Goal: Task Accomplishment & Management: Manage account settings

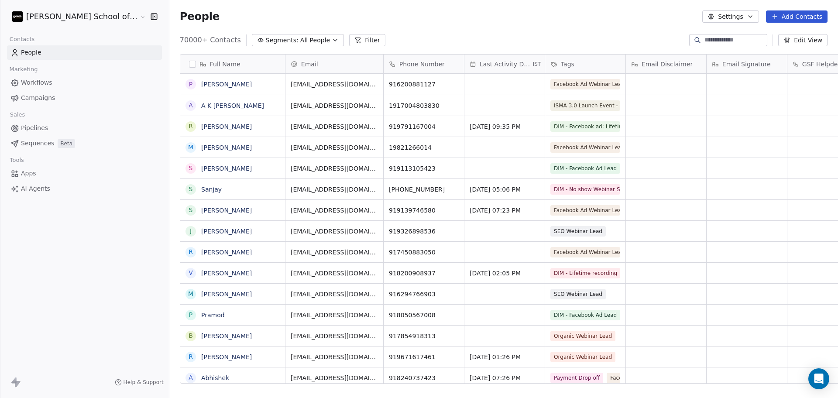
scroll to position [342, 694]
click at [564, 35] on div "70000+ Contacts Segments: All People Filter Edit View" at bounding box center [503, 40] width 669 height 14
click at [736, 19] on button "Settings" at bounding box center [730, 16] width 56 height 12
click at [721, 64] on icon "Suggestions" at bounding box center [719, 63] width 7 height 7
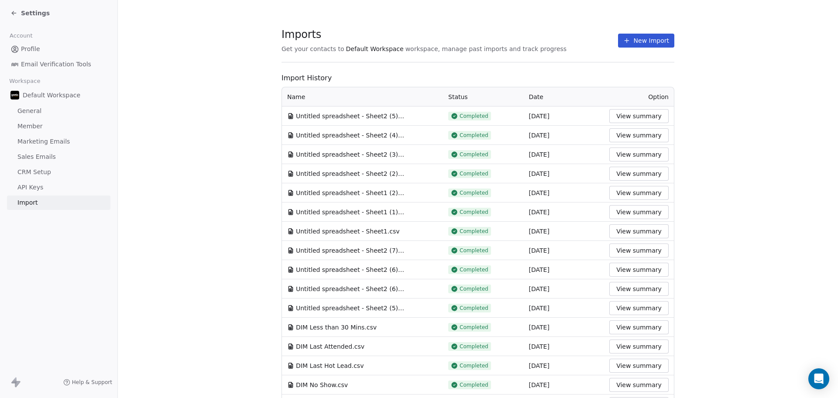
click at [639, 43] on button "New Import" at bounding box center [646, 41] width 56 height 14
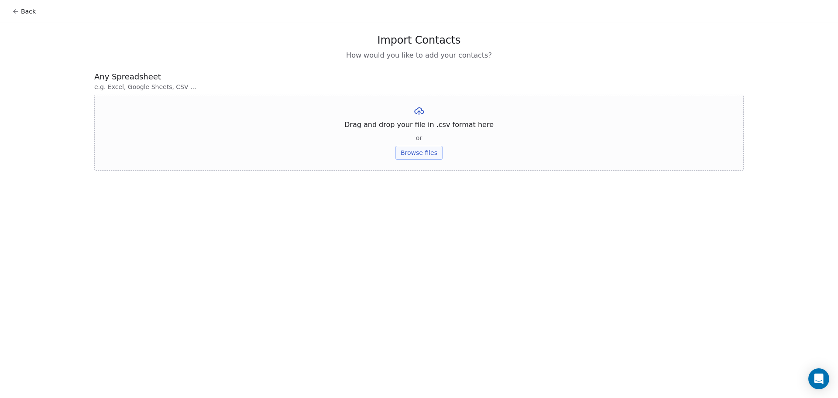
click at [421, 147] on button "Browse files" at bounding box center [419, 153] width 47 height 14
click at [433, 136] on div "Untitled spreadsheet - Sheet2 (1).csv Upload" at bounding box center [419, 121] width 650 height 52
click at [417, 122] on button "Upload" at bounding box center [419, 128] width 32 height 14
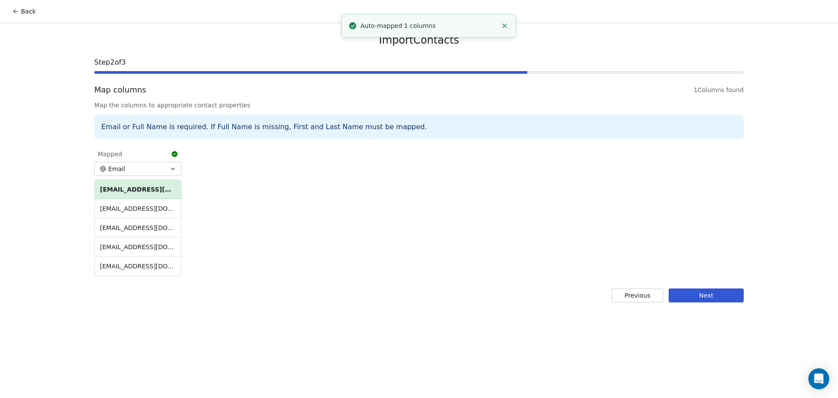
click at [692, 291] on button "Next" at bounding box center [706, 296] width 75 height 14
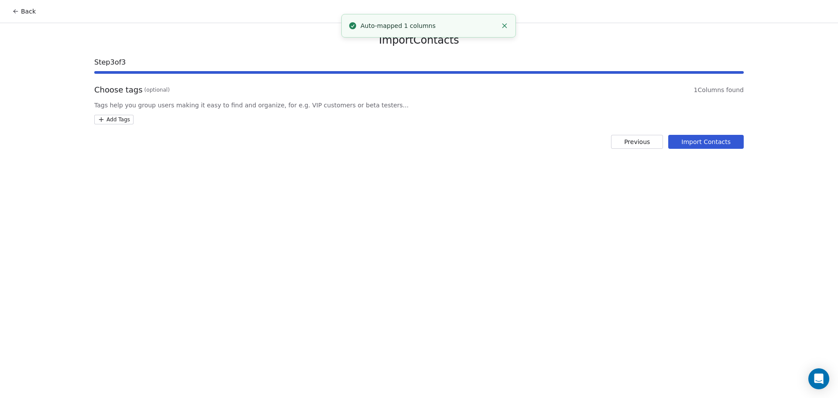
click at [120, 122] on html "Back Import Contacts Step 3 of 3 Choose tags (optional) 1 Columns found Tags he…" at bounding box center [419, 199] width 838 height 398
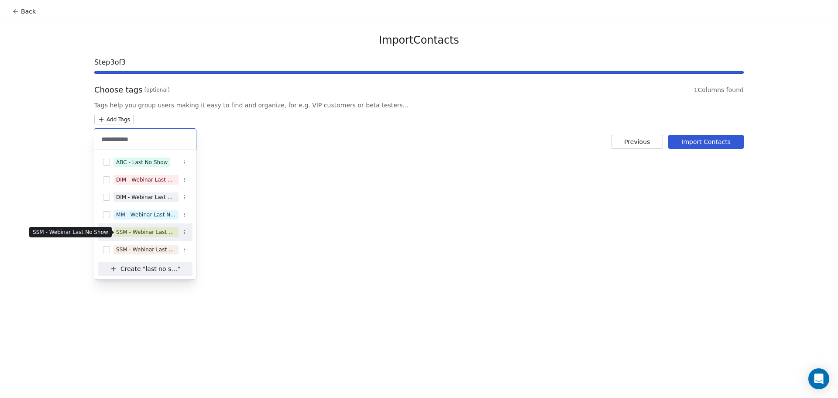
type input "**********"
click at [163, 233] on div "SSM - Webinar Last No Show" at bounding box center [146, 232] width 60 height 8
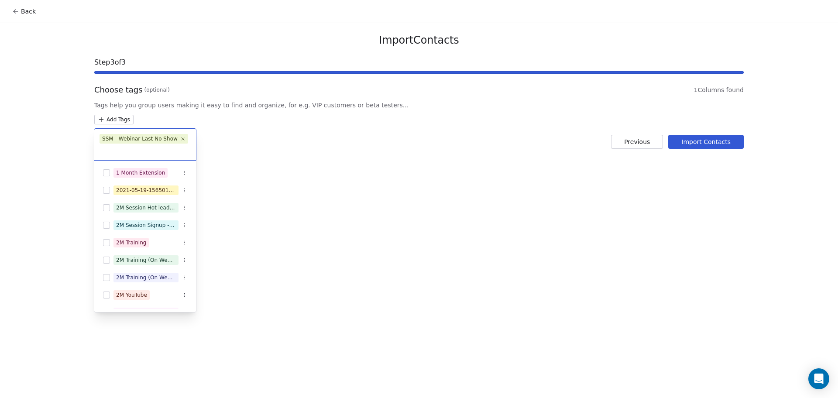
click at [635, 172] on html "Back Import Contacts Step 3 of 3 Choose tags (optional) 1 Columns found Tags he…" at bounding box center [419, 199] width 838 height 398
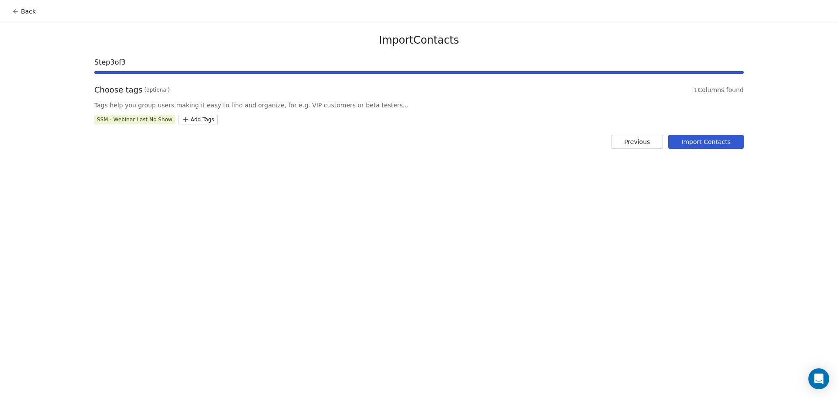
click at [732, 143] on button "Import Contacts" at bounding box center [706, 142] width 76 height 14
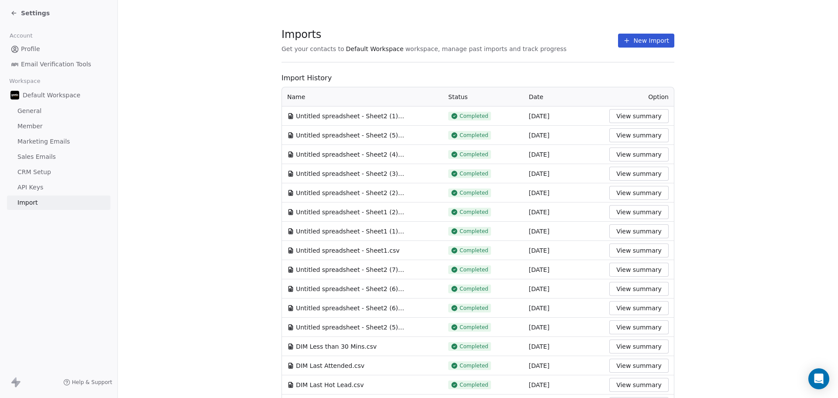
click at [636, 42] on button "New Import" at bounding box center [646, 41] width 56 height 14
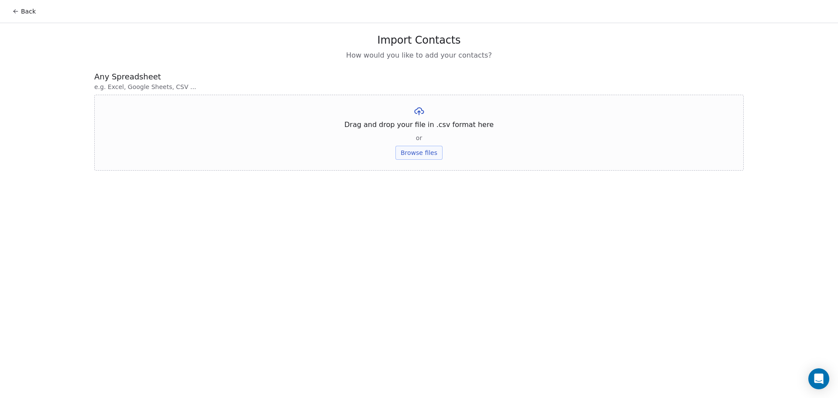
click at [426, 146] on button "Browse files" at bounding box center [419, 153] width 47 height 14
click at [416, 131] on button "Upload" at bounding box center [419, 128] width 32 height 14
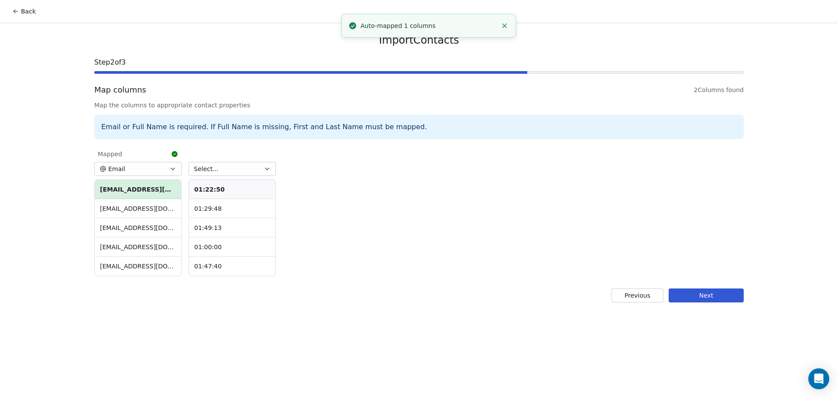
click at [212, 173] on span "Select..." at bounding box center [206, 169] width 25 height 9
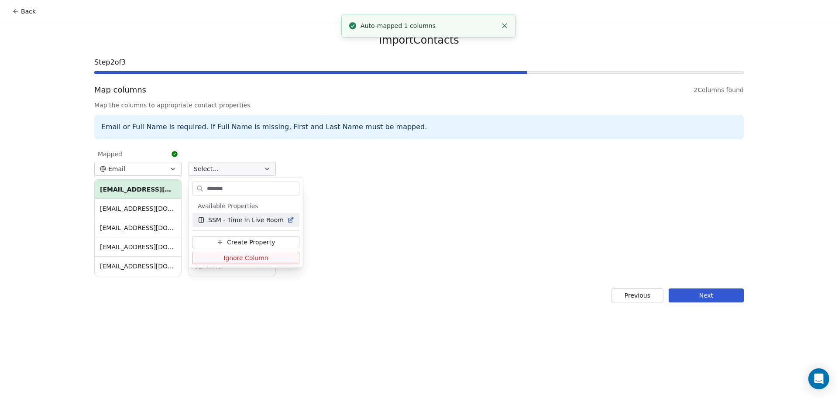
type input "*******"
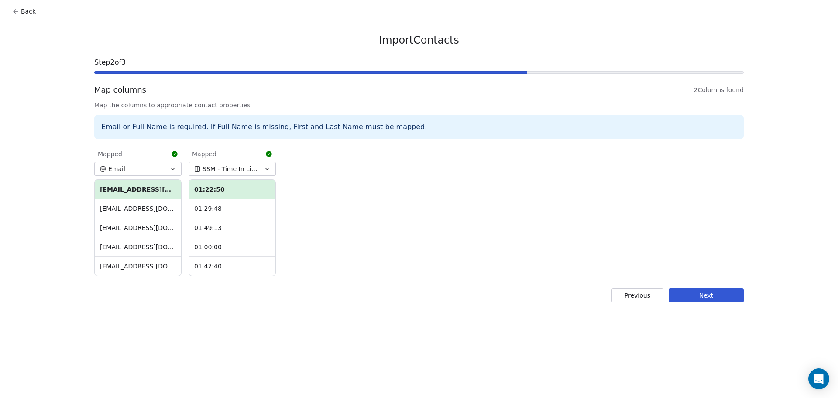
click at [731, 289] on button "Next" at bounding box center [706, 296] width 75 height 14
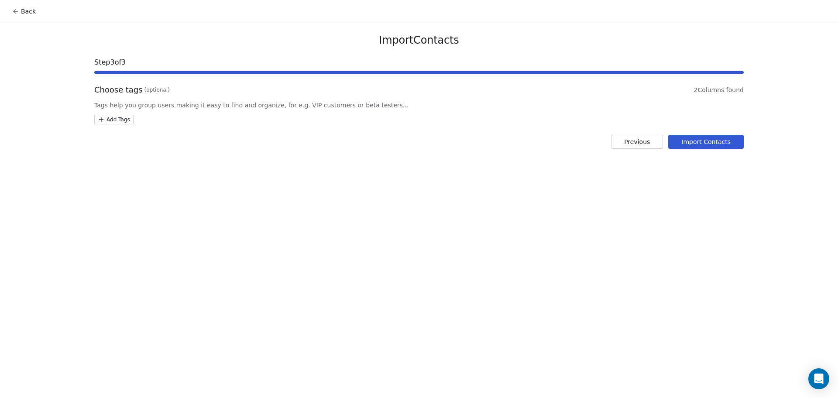
click at [118, 115] on html "Back Import Contacts Step 3 of 3 Choose tags (optional) 2 Columns found Tags he…" at bounding box center [419, 199] width 838 height 398
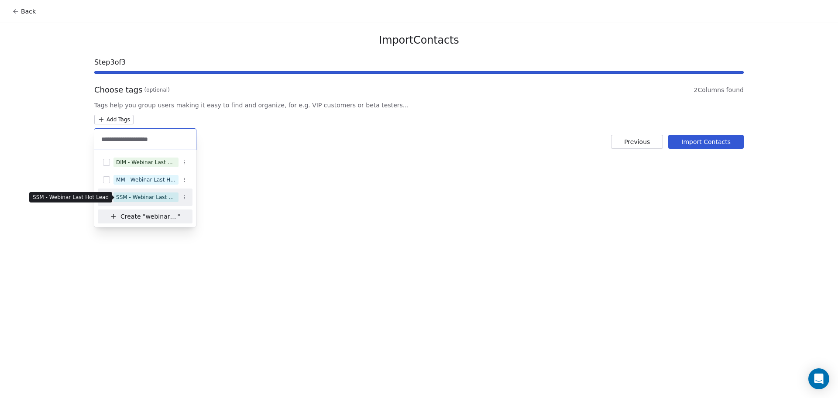
type input "**********"
click at [131, 198] on div "SSM - Webinar Last Hot Lead" at bounding box center [146, 197] width 60 height 8
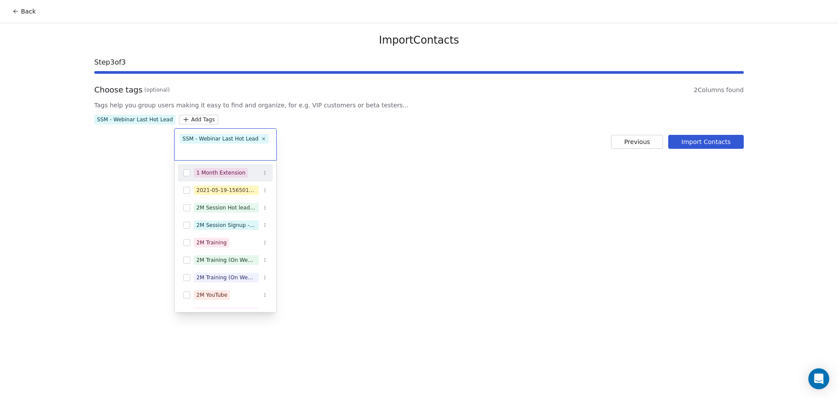
click at [381, 197] on html "Back Import Contacts Step 3 of 3 Choose tags (optional) 2 Columns found Tags he…" at bounding box center [419, 199] width 838 height 398
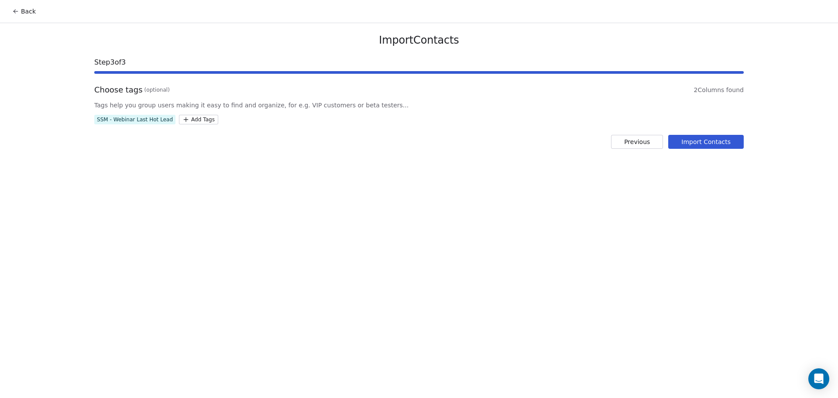
click at [678, 148] on button "Import Contacts" at bounding box center [706, 142] width 76 height 14
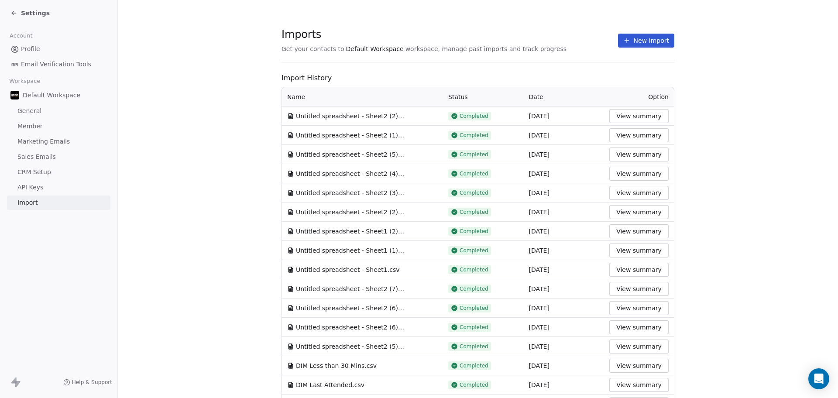
click at [606, 36] on div "Imports Get your contacts to Default Workspace workspace, manage past imports a…" at bounding box center [478, 40] width 393 height 15
click at [623, 38] on icon at bounding box center [626, 40] width 7 height 7
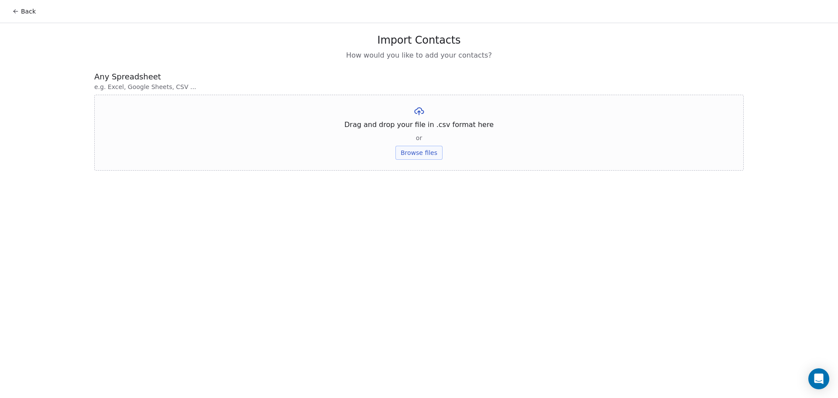
click at [434, 155] on button "Browse files" at bounding box center [419, 153] width 47 height 14
click at [429, 128] on button "Upload" at bounding box center [419, 128] width 32 height 14
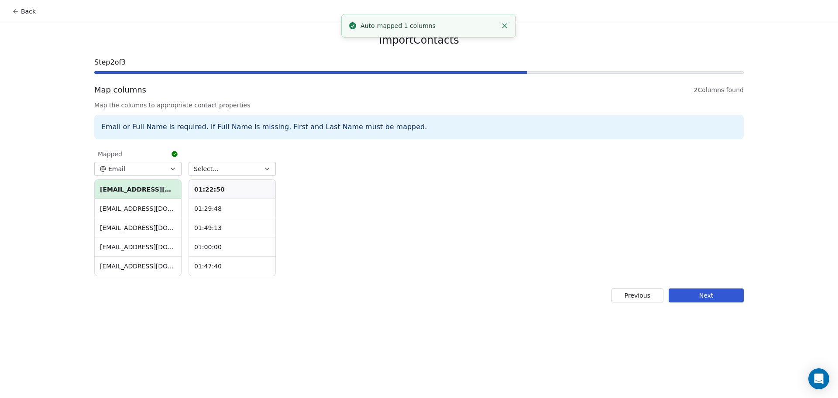
click at [222, 162] on button "Select..." at bounding box center [232, 169] width 87 height 14
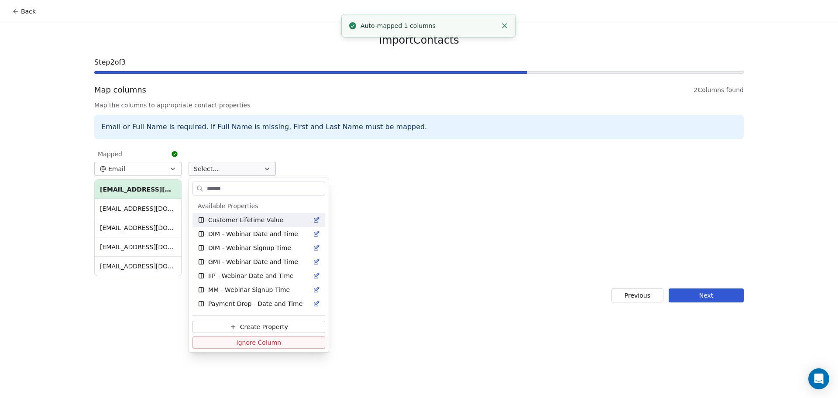
type input "*******"
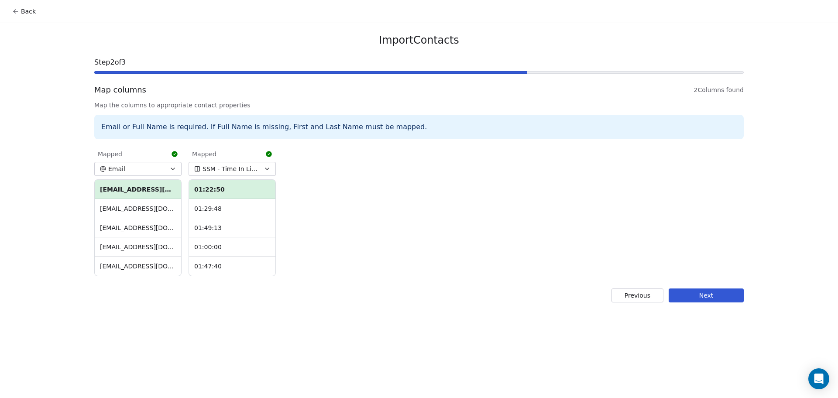
click at [718, 292] on button "Next" at bounding box center [706, 296] width 75 height 14
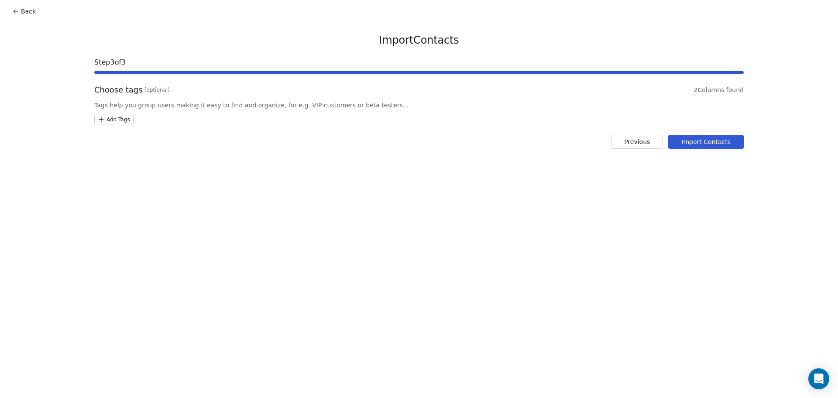
click at [125, 122] on html "Back Import Contacts Step 3 of 3 Choose tags (optional) 2 Columns found Tags he…" at bounding box center [419, 199] width 838 height 398
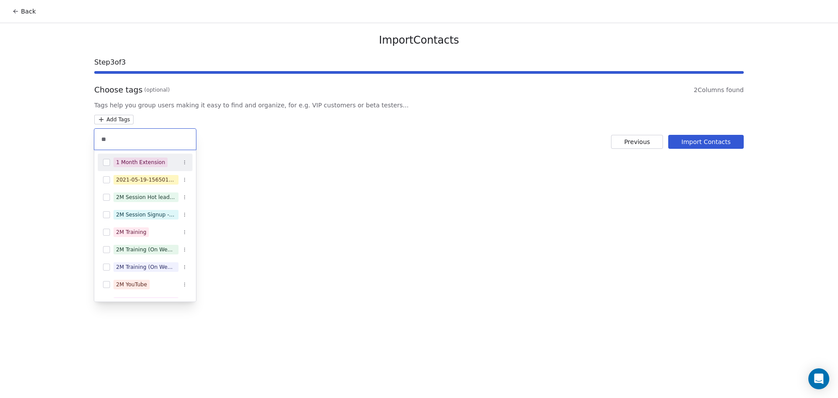
type input "*"
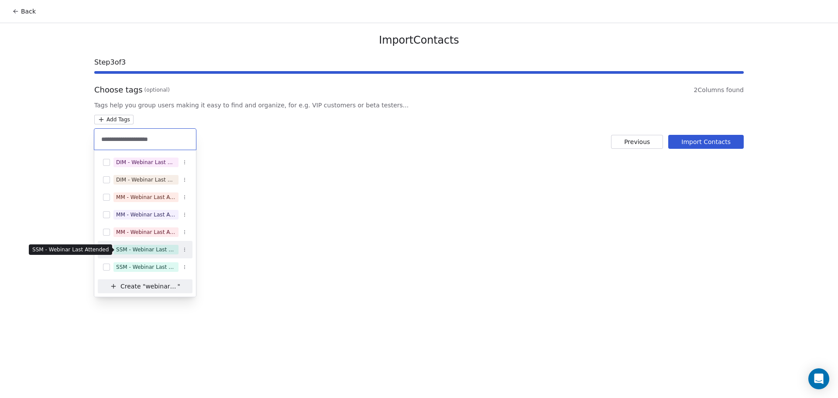
type input "**********"
click at [156, 251] on div "SSM - Webinar Last Attended" at bounding box center [146, 250] width 60 height 8
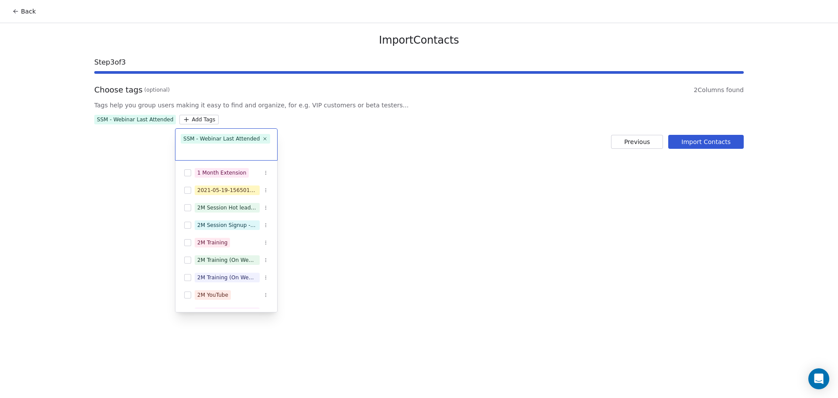
click at [407, 196] on html "Back Import Contacts Step 3 of 3 Choose tags (optional) 2 Columns found Tags he…" at bounding box center [419, 199] width 838 height 398
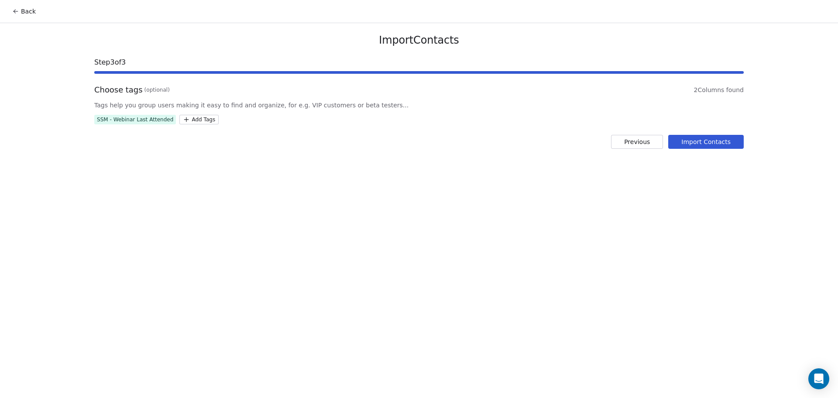
click at [733, 145] on button "Import Contacts" at bounding box center [706, 142] width 76 height 14
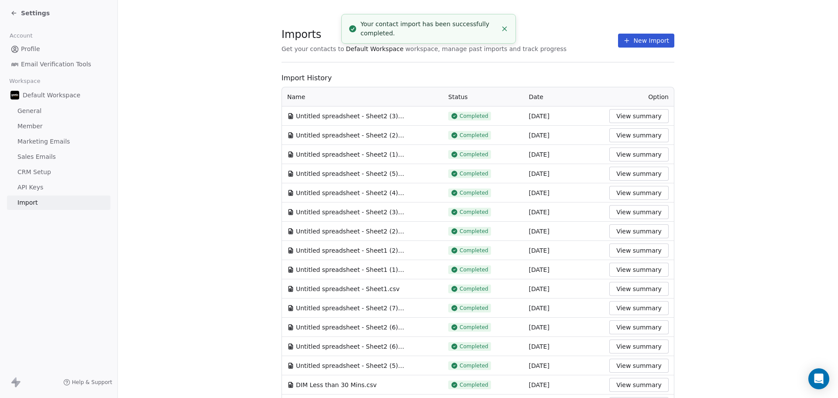
click at [623, 37] on icon at bounding box center [626, 40] width 7 height 7
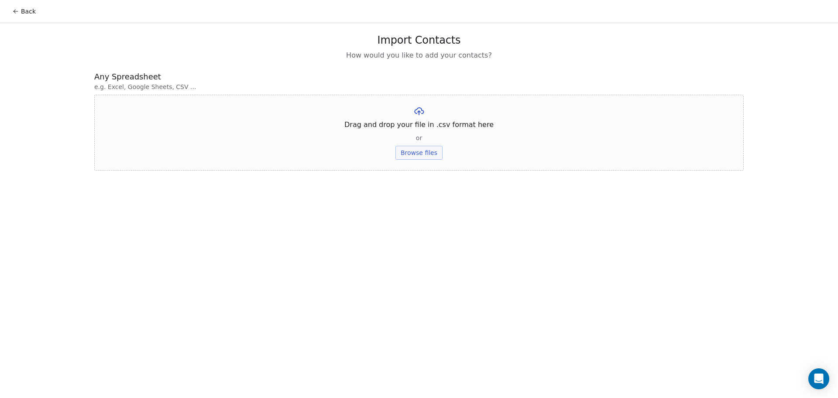
click at [413, 154] on button "Browse files" at bounding box center [419, 153] width 47 height 14
click at [418, 129] on button "Upload" at bounding box center [419, 128] width 32 height 14
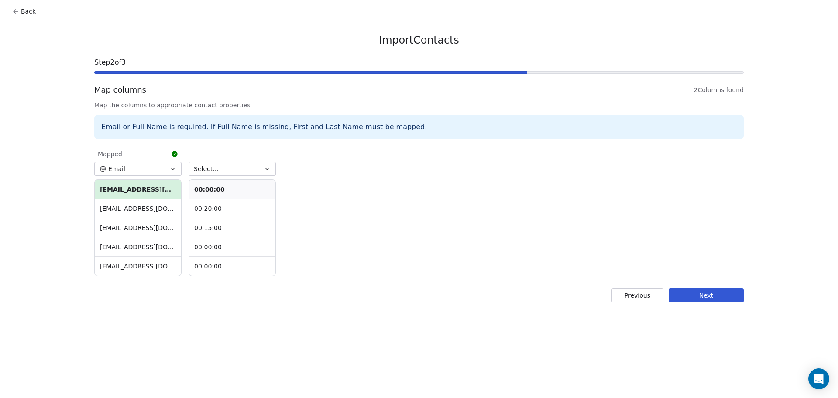
click at [231, 175] on button "Select..." at bounding box center [232, 169] width 87 height 14
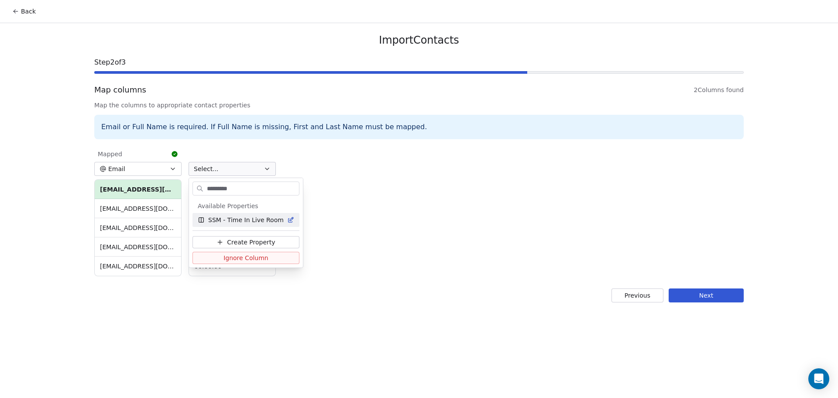
type input "**********"
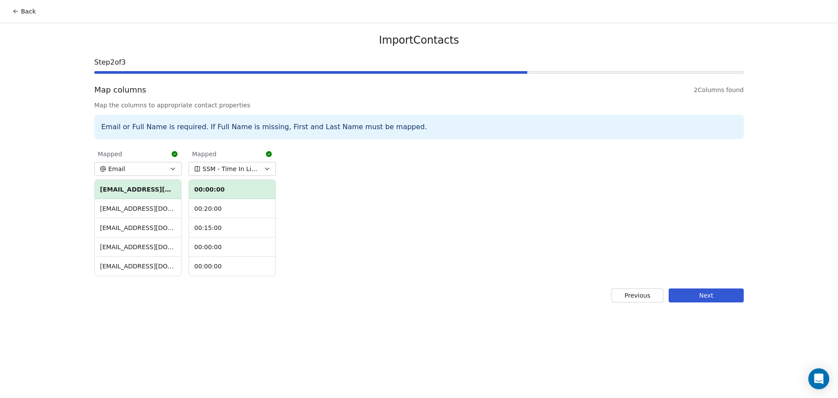
click at [692, 286] on div "Import Contacts Step 2 of 3 Map columns 2 Columns found Map the columns to appr…" at bounding box center [419, 168] width 671 height 290
click at [693, 298] on button "Next" at bounding box center [706, 296] width 75 height 14
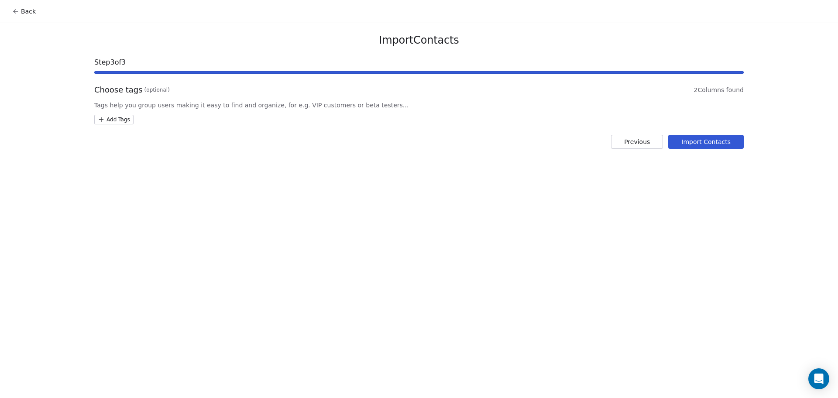
click at [135, 114] on div "Choose tags (optional) 2 Columns found Tags help you group users making it easy…" at bounding box center [419, 104] width 650 height 40
click at [131, 115] on html "Back Import Contacts Step 3 of 3 Choose tags (optional) 2 Columns found Tags he…" at bounding box center [419, 199] width 838 height 398
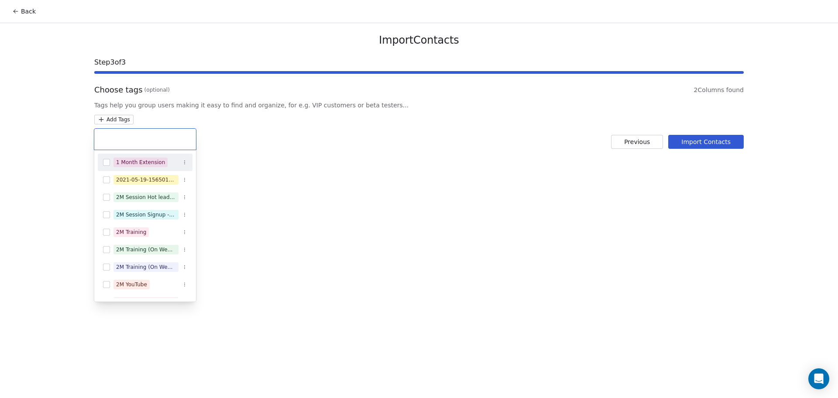
click at [147, 132] on div at bounding box center [145, 139] width 102 height 21
click at [147, 133] on div at bounding box center [145, 139] width 102 height 21
click at [138, 140] on input "text" at bounding box center [145, 139] width 91 height 10
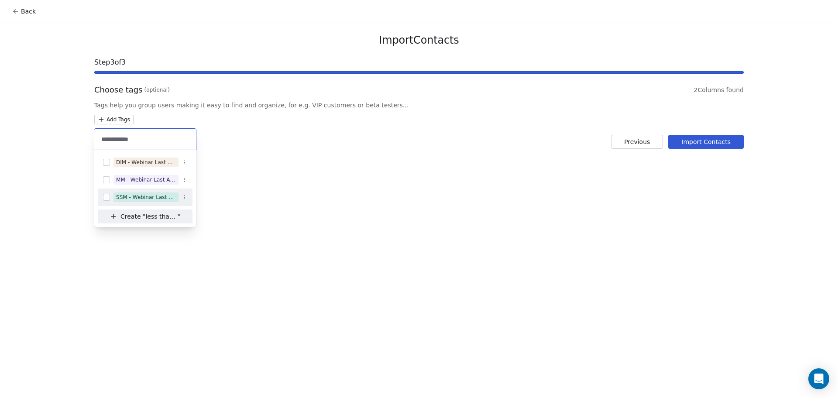
type input "**********"
click at [143, 202] on div "SSM - Webinar Last Attended (Less Than 30 mins)" at bounding box center [145, 197] width 95 height 14
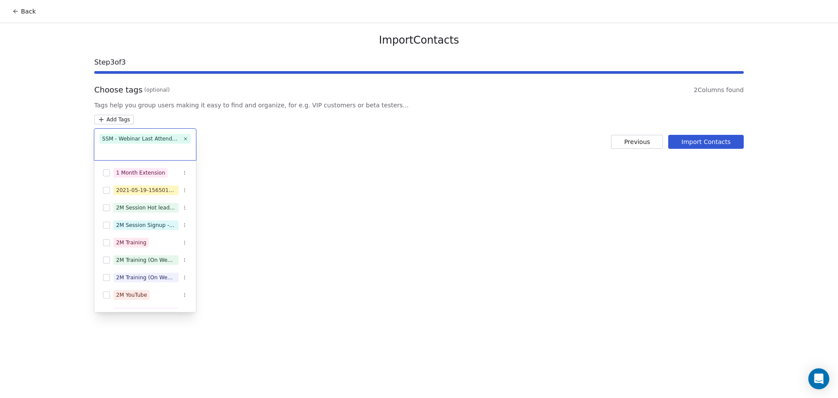
click at [385, 151] on html "Back Import Contacts Step 3 of 3 Choose tags (optional) 2 Columns found Tags he…" at bounding box center [419, 199] width 838 height 398
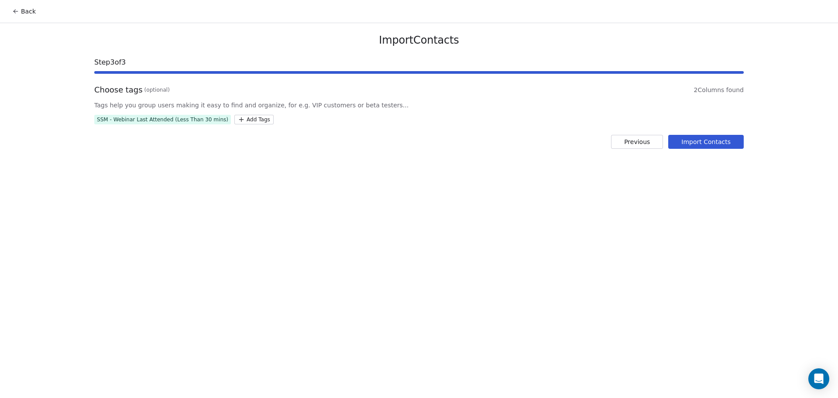
click at [700, 142] on button "Import Contacts" at bounding box center [706, 142] width 76 height 14
